Goal: Information Seeking & Learning: Learn about a topic

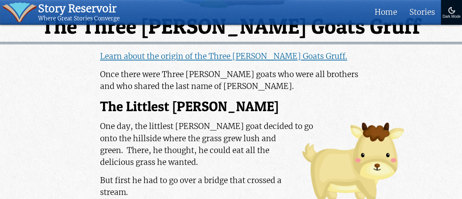
scroll to position [134, 0]
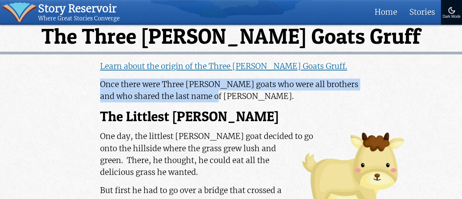
drag, startPoint x: 100, startPoint y: 87, endPoint x: 234, endPoint y: 107, distance: 135.8
click at [234, 102] on p "Once there were Three [PERSON_NAME] goats who were all brothers and who shared …" at bounding box center [231, 91] width 262 height 24
click at [158, 96] on p "Once there were Three [PERSON_NAME] goats who were all brothers and who shared …" at bounding box center [231, 91] width 262 height 24
drag, startPoint x: 101, startPoint y: 87, endPoint x: 276, endPoint y: 103, distance: 175.5
click at [276, 102] on p "Once there were Three [PERSON_NAME] goats who were all brothers and who shared …" at bounding box center [231, 91] width 262 height 24
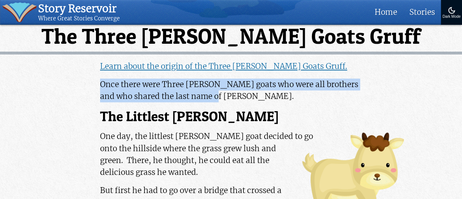
copy p "Once there were Three [PERSON_NAME] goats who were all brothers and who shared …"
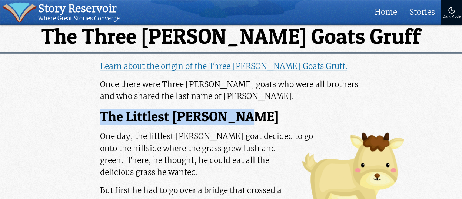
drag, startPoint x: 101, startPoint y: 122, endPoint x: 248, endPoint y: 124, distance: 147.8
click at [248, 124] on h2 "The Littlest [PERSON_NAME]" at bounding box center [231, 117] width 262 height 16
copy h2 "The Littlest [PERSON_NAME]"
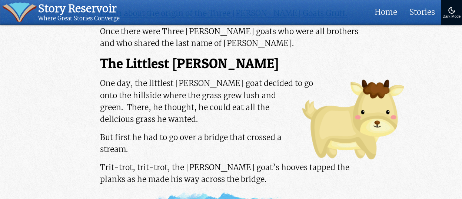
scroll to position [183, 0]
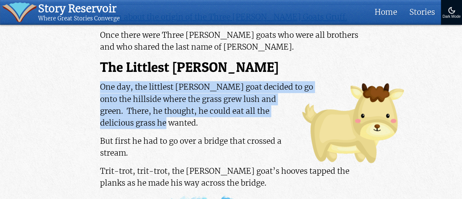
drag, startPoint x: 101, startPoint y: 90, endPoint x: 276, endPoint y: 125, distance: 178.3
click at [276, 125] on p "One day, the littlest [PERSON_NAME] goat decided to go onto the hillside where …" at bounding box center [231, 105] width 262 height 48
copy p "One day, the littlest [PERSON_NAME] goat decided to go onto the hillside where …"
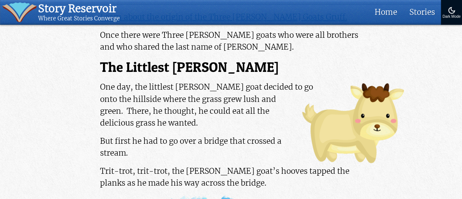
click at [290, 154] on p "But first he had to go over a bridge that crossed a stream." at bounding box center [231, 147] width 262 height 24
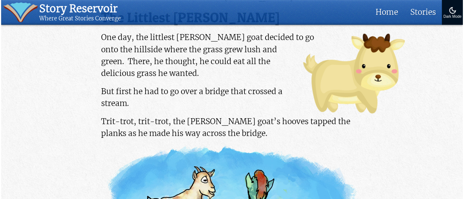
scroll to position [236, 0]
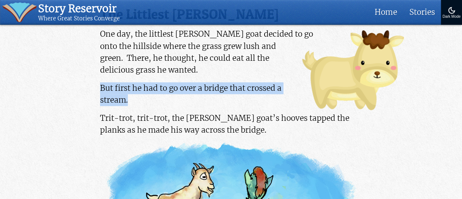
drag, startPoint x: 100, startPoint y: 91, endPoint x: 167, endPoint y: 103, distance: 67.8
click at [167, 103] on p "But first he had to go over a bridge that crossed a stream." at bounding box center [231, 94] width 262 height 24
copy p "But first he had to go over a bridge that crossed a stream."
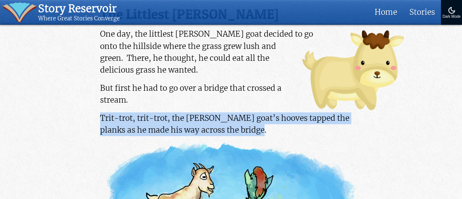
drag, startPoint x: 100, startPoint y: 121, endPoint x: 231, endPoint y: 140, distance: 132.8
click at [231, 136] on p "Trit-trot, trit-trot, the [PERSON_NAME] goat’s hooves tapped the planks as he m…" at bounding box center [231, 124] width 262 height 24
copy p "Trit-trot, trit-trot, the [PERSON_NAME] goat’s hooves tapped the planks as he m…"
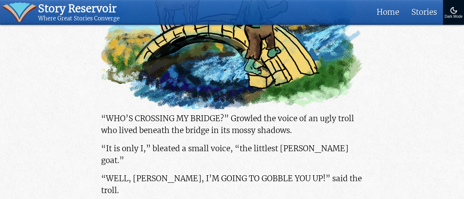
scroll to position [435, 0]
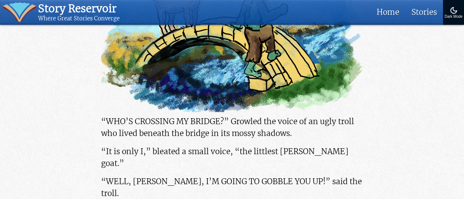
drag, startPoint x: 101, startPoint y: 123, endPoint x: 381, endPoint y: 185, distance: 286.7
copy div "“WHO’S CROSSING MY BRIDGE?” Growled the voice of an ugly troll who lived beneat…"
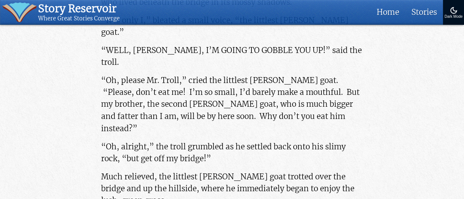
scroll to position [563, 0]
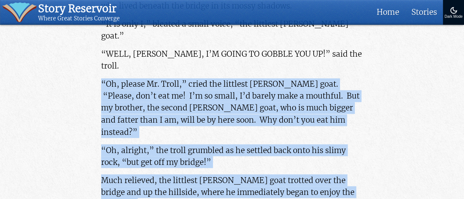
drag, startPoint x: 101, startPoint y: 73, endPoint x: 224, endPoint y: 138, distance: 139.0
copy div "“Oh, please Mr. Troll,” cried the littlest [PERSON_NAME] goat. “Please, don’t e…"
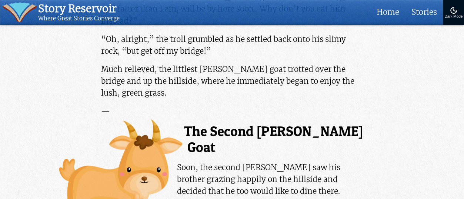
scroll to position [694, 0]
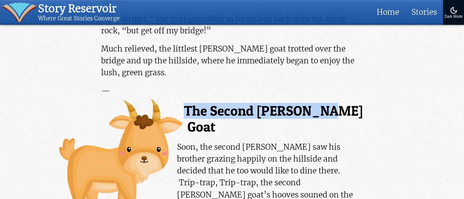
drag, startPoint x: 185, startPoint y: 76, endPoint x: 339, endPoint y: 75, distance: 154.1
click at [339, 103] on h2 "The Second [PERSON_NAME] Goat" at bounding box center [232, 119] width 262 height 32
copy h2 "The Second [PERSON_NAME] Goat"
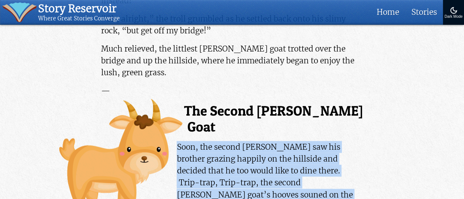
drag, startPoint x: 186, startPoint y: 97, endPoint x: 367, endPoint y: 146, distance: 187.6
copy p "Soon, the second [PERSON_NAME] saw his brother grazing happily on the hillside …"
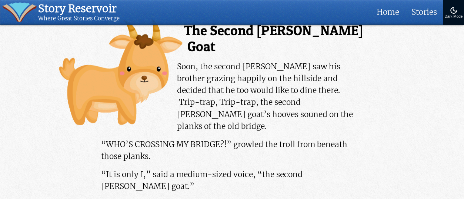
scroll to position [764, 0]
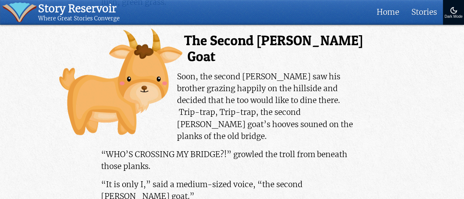
click at [179, 93] on img at bounding box center [120, 82] width 123 height 107
click at [187, 148] on p "“WHO’S CROSSING MY BRIDGE?!” growled the troll from beneath those planks." at bounding box center [232, 160] width 262 height 24
drag, startPoint x: 182, startPoint y: 92, endPoint x: 184, endPoint y: 96, distance: 4.6
click at [182, 92] on img at bounding box center [120, 82] width 123 height 107
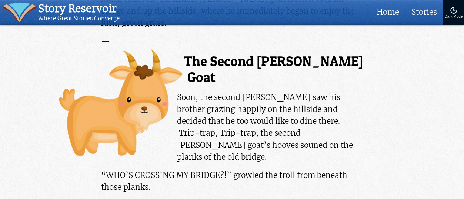
scroll to position [737, 0]
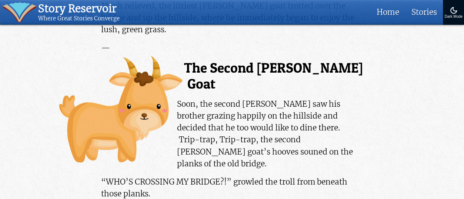
click at [178, 119] on img at bounding box center [120, 109] width 123 height 107
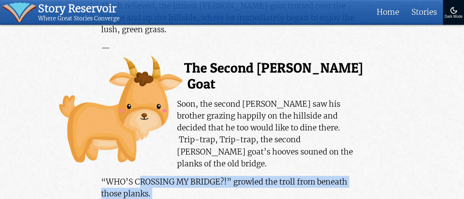
drag, startPoint x: 102, startPoint y: 151, endPoint x: 194, endPoint y: 126, distance: 95.9
drag, startPoint x: 161, startPoint y: 137, endPoint x: 167, endPoint y: 126, distance: 13.3
click at [161, 176] on p "“WHO’S CROSSING MY BRIDGE?!” growled the troll from beneath those planks." at bounding box center [232, 188] width 262 height 24
drag, startPoint x: 190, startPoint y: 120, endPoint x: 405, endPoint y: 185, distance: 225.3
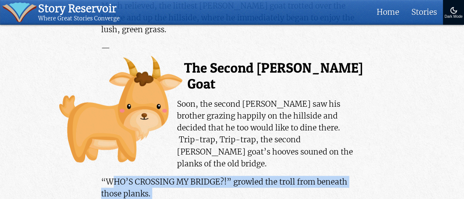
copy div "HO’S CROSSING MY BRIDGE?!” growled the troll from beneath those planks. “It is …"
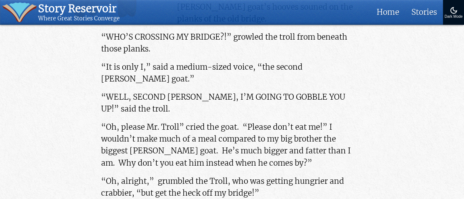
scroll to position [865, 0]
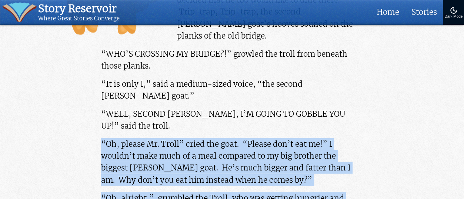
drag, startPoint x: 89, startPoint y: 68, endPoint x: 262, endPoint y: 181, distance: 206.6
click at [132, 138] on p "“Oh, please Mr. Troll” cried the goat. “Please don’t eat me!” I wouldn’t make m…" at bounding box center [232, 162] width 262 height 48
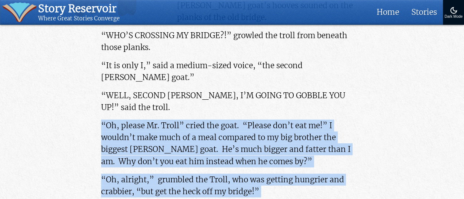
drag, startPoint x: 101, startPoint y: 71, endPoint x: 343, endPoint y: 196, distance: 272.0
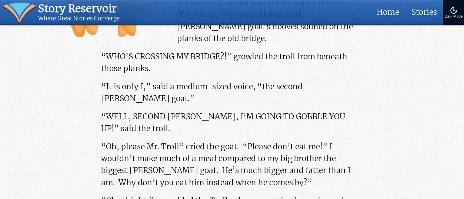
scroll to position [852, 0]
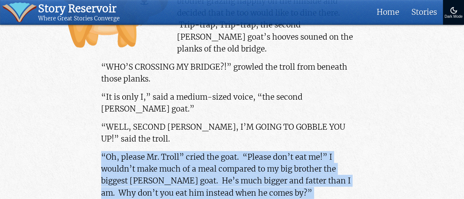
drag, startPoint x: 101, startPoint y: 83, endPoint x: 305, endPoint y: 152, distance: 215.4
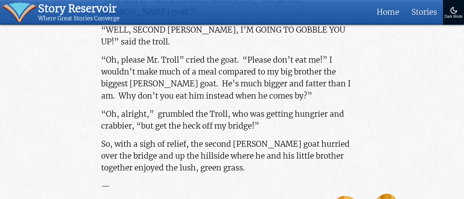
scroll to position [952, 0]
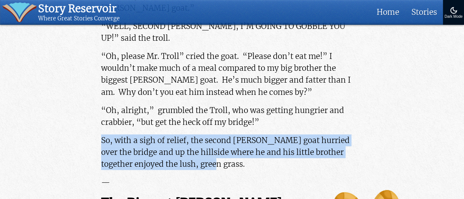
drag, startPoint x: 101, startPoint y: 69, endPoint x: 238, endPoint y: 97, distance: 139.2
click at [238, 134] on p "So, with a sigh of relief, the second [PERSON_NAME] goat hurried over the bridg…" at bounding box center [232, 152] width 262 height 36
click at [147, 134] on p "So, with a sigh of relief, the second [PERSON_NAME] goat hurried over the bridg…" at bounding box center [232, 152] width 262 height 36
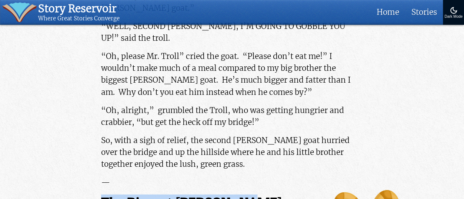
drag, startPoint x: 102, startPoint y: 131, endPoint x: 258, endPoint y: 131, distance: 155.5
drag, startPoint x: 455, startPoint y: 96, endPoint x: 461, endPoint y: 90, distance: 7.6
click at [455, 96] on article "Download Clipart The Three [PERSON_NAME] Goats Gruff Learn about the origin of …" at bounding box center [232, 163] width 464 height 2182
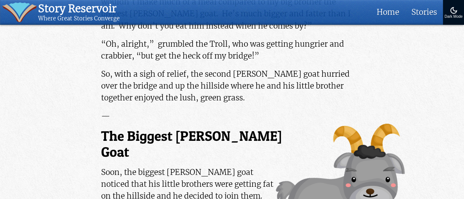
scroll to position [1026, 0]
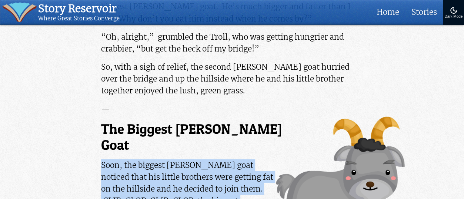
drag, startPoint x: 101, startPoint y: 76, endPoint x: 236, endPoint y: 137, distance: 147.2
click at [236, 159] on p "Soon, the biggest [PERSON_NAME] goat noticed that his little brothers were gett…" at bounding box center [232, 201] width 262 height 84
drag, startPoint x: 443, startPoint y: 131, endPoint x: 466, endPoint y: 73, distance: 62.4
click at [443, 131] on article "Download Clipart The Three [PERSON_NAME] Goats Gruff Learn about the origin of …" at bounding box center [232, 90] width 464 height 2182
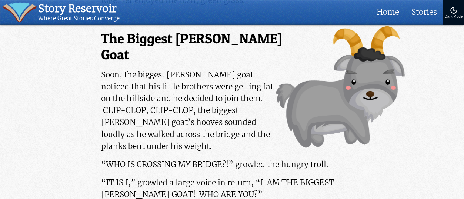
scroll to position [1124, 0]
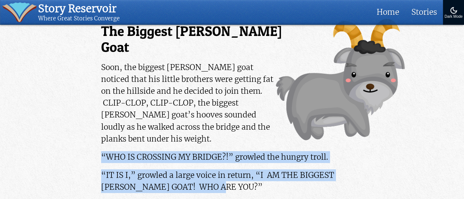
drag, startPoint x: 101, startPoint y: 56, endPoint x: 256, endPoint y: 104, distance: 161.7
click at [256, 104] on div "Learn about the origin of the Three [PERSON_NAME] Goats Gruff. Once there were …" at bounding box center [231, 77] width 277 height 2012
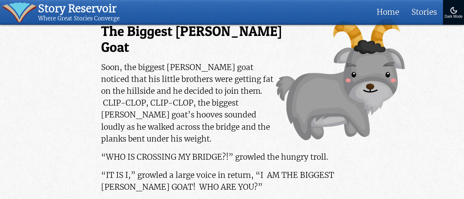
drag, startPoint x: 97, startPoint y: 114, endPoint x: 248, endPoint y: 156, distance: 156.6
click at [292, 169] on div "Learn about the origin of the Three [PERSON_NAME] Goats Gruff. Once there were …" at bounding box center [231, 77] width 277 height 2012
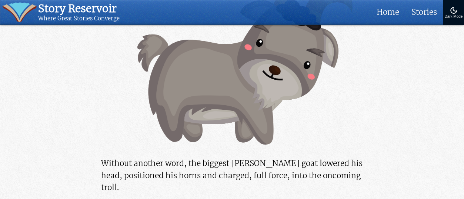
scroll to position [1459, 0]
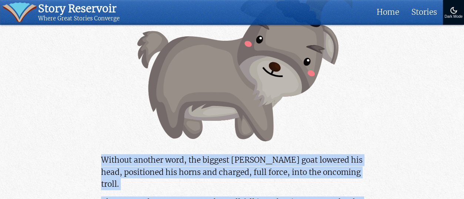
drag, startPoint x: 101, startPoint y: 57, endPoint x: 358, endPoint y: 127, distance: 266.4
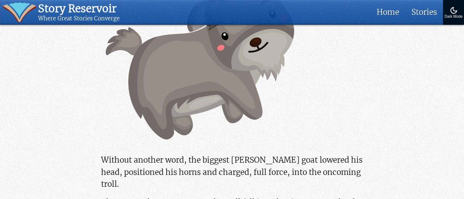
drag, startPoint x: 379, startPoint y: 173, endPoint x: 54, endPoint y: 173, distance: 325.1
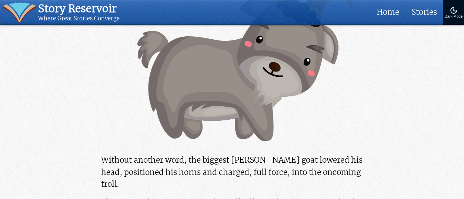
drag, startPoint x: 101, startPoint y: 144, endPoint x: 312, endPoint y: 160, distance: 211.7
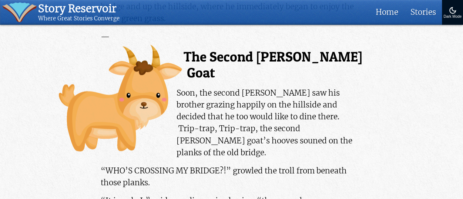
scroll to position [792, 0]
